Goal: Navigation & Orientation: Find specific page/section

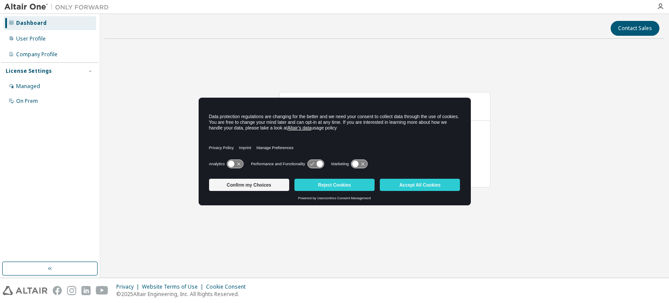
click at [265, 184] on button "Confirm my Choices" at bounding box center [249, 185] width 80 height 12
